Goal: Task Accomplishment & Management: Manage account settings

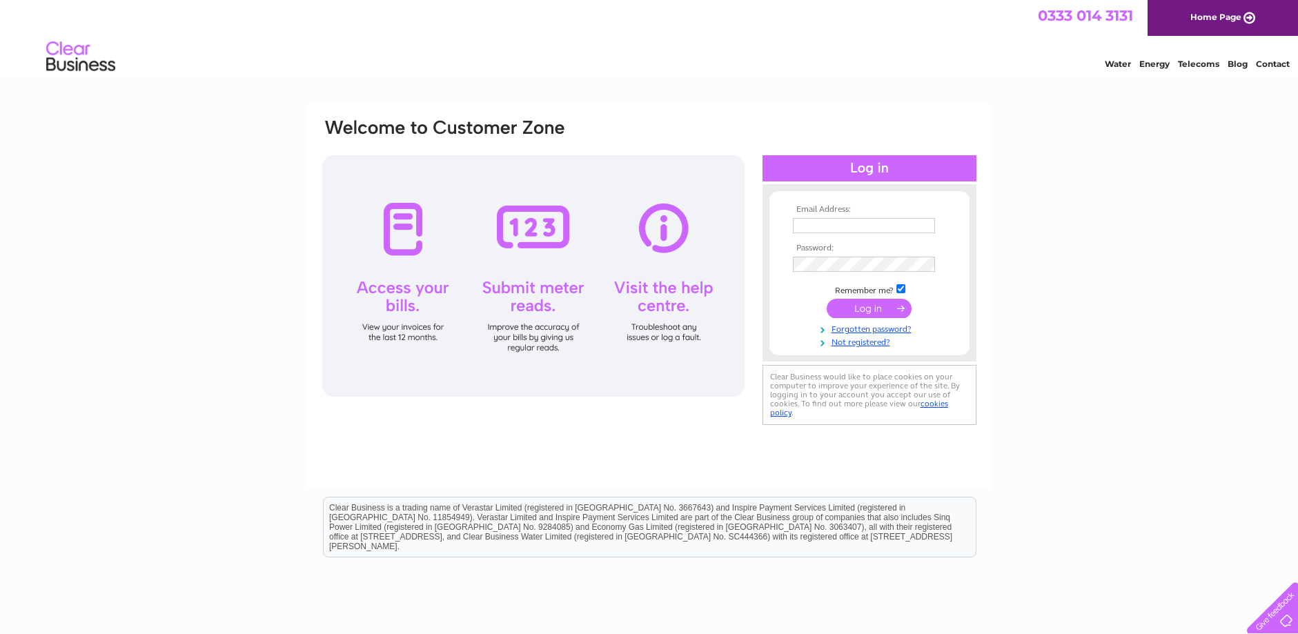
type input "[EMAIL_ADDRESS][DOMAIN_NAME]"
click at [879, 306] on input "submit" at bounding box center [869, 308] width 85 height 19
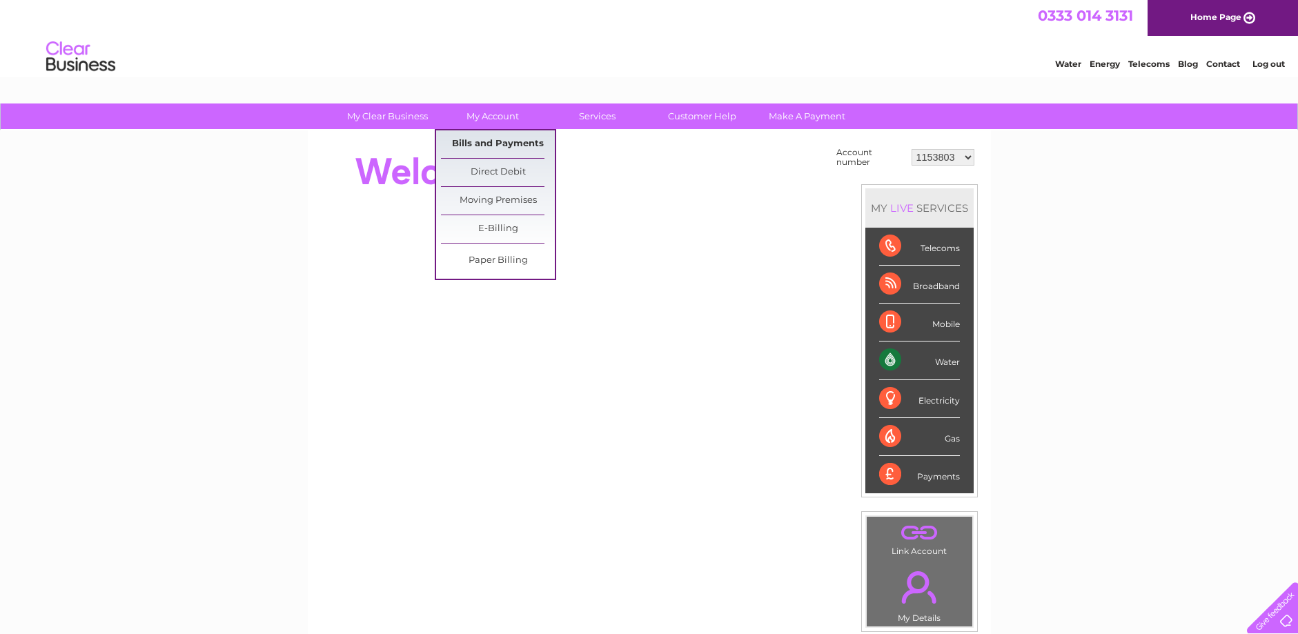
click at [487, 148] on link "Bills and Payments" at bounding box center [498, 144] width 114 height 28
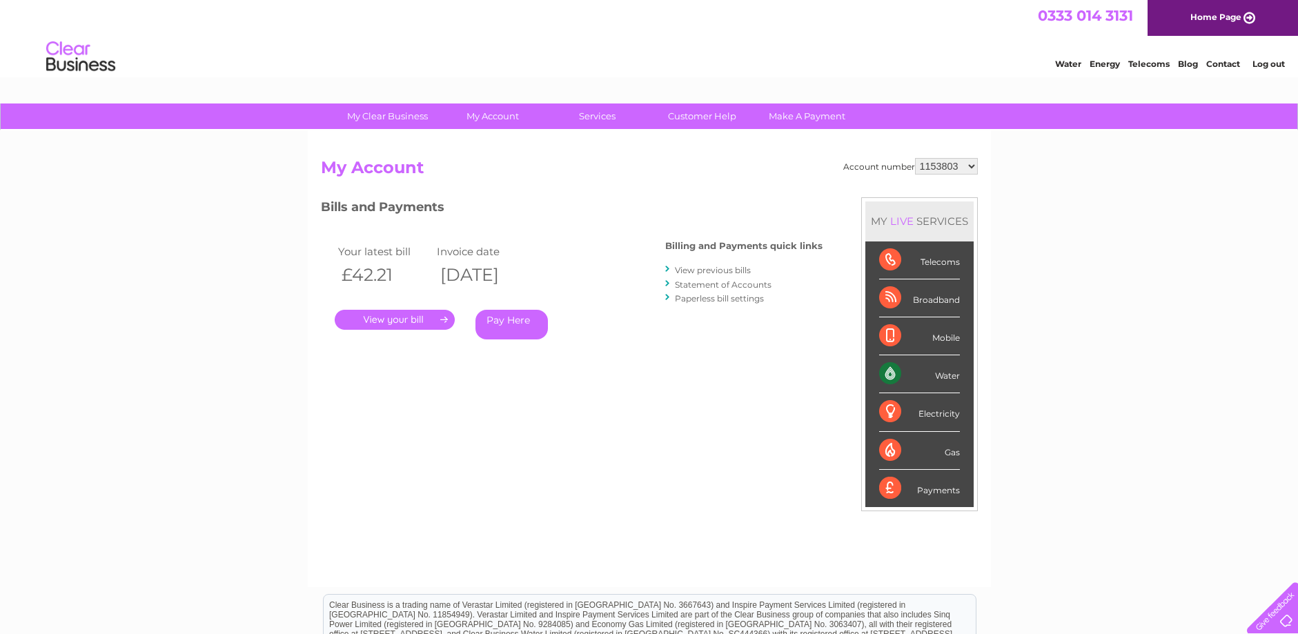
click at [393, 324] on link "." at bounding box center [395, 320] width 120 height 20
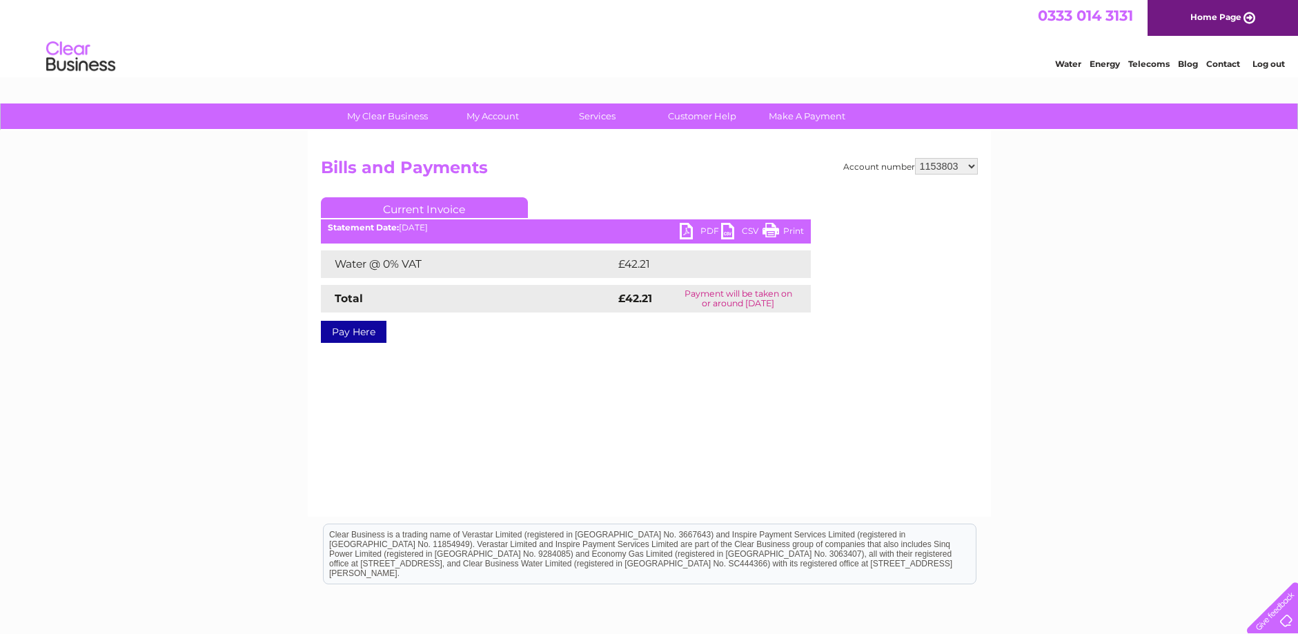
click at [688, 229] on link "PDF" at bounding box center [700, 233] width 41 height 20
